Goal: Task Accomplishment & Management: Manage account settings

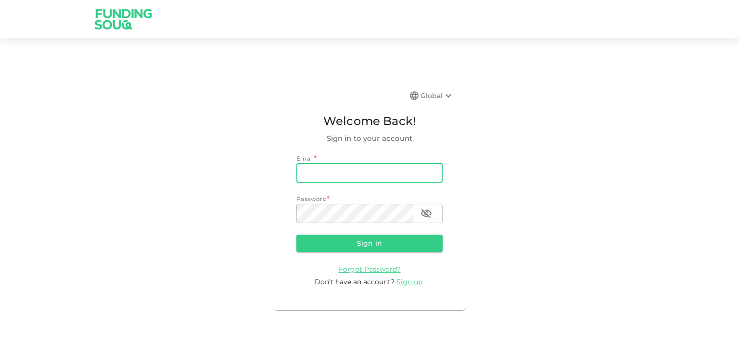
click at [368, 176] on input "email" at bounding box center [369, 173] width 146 height 19
click at [369, 176] on input "email" at bounding box center [369, 173] width 146 height 19
type input "[EMAIL_ADDRESS][DOMAIN_NAME]"
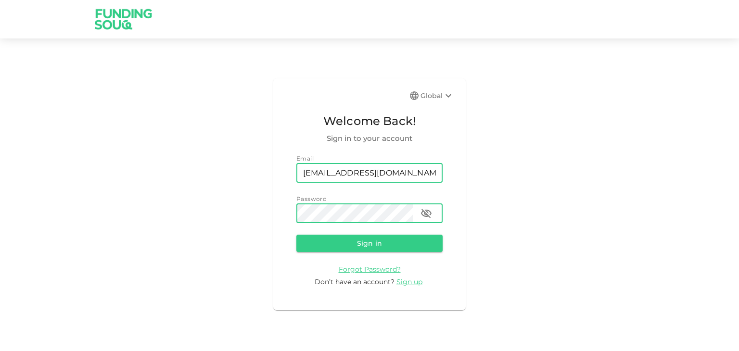
click at [296, 235] on button "Sign in" at bounding box center [369, 243] width 146 height 17
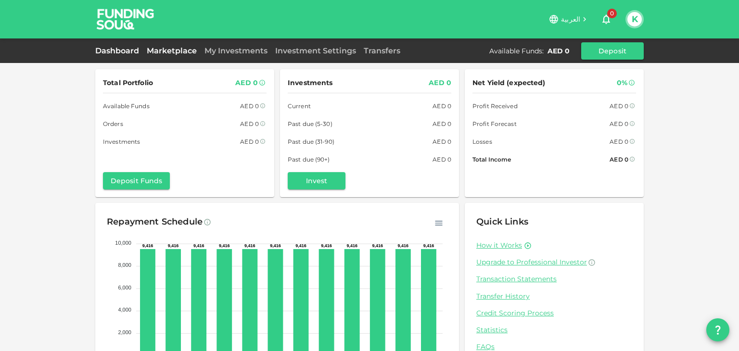
click at [162, 48] on link "Marketplace" at bounding box center [172, 50] width 58 height 9
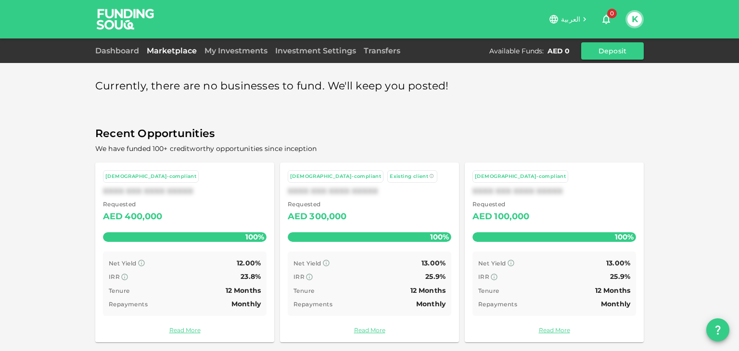
click at [637, 16] on button "K" at bounding box center [634, 19] width 14 height 14
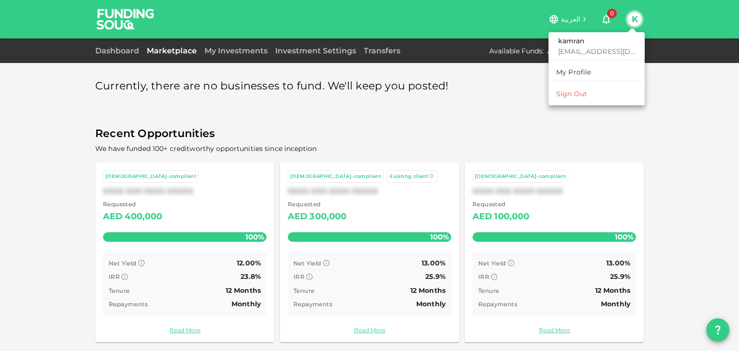
click at [584, 93] on div "Sign Out" at bounding box center [571, 94] width 31 height 10
